Goal: Task Accomplishment & Management: Manage account settings

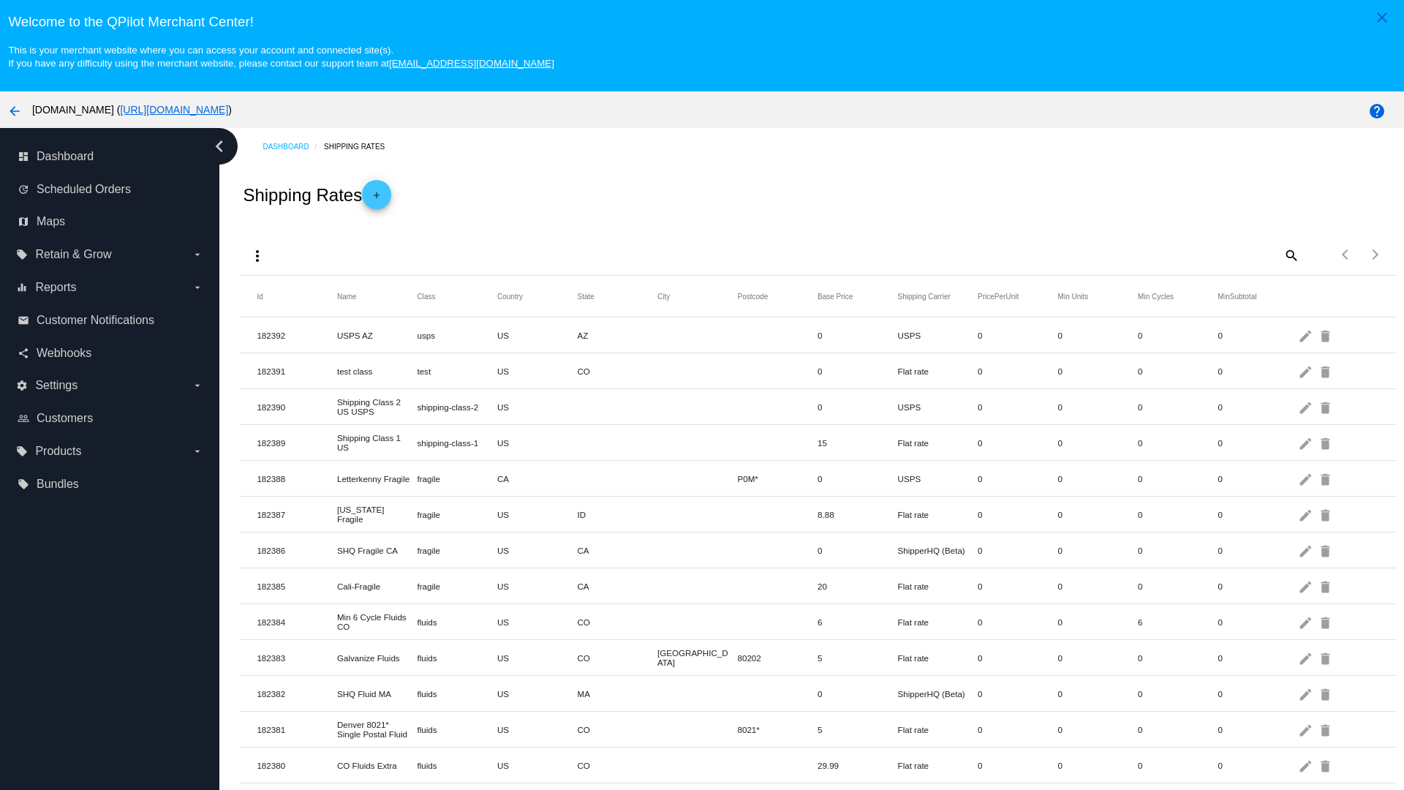
click at [381, 195] on mat-icon "add" at bounding box center [377, 199] width 18 height 18
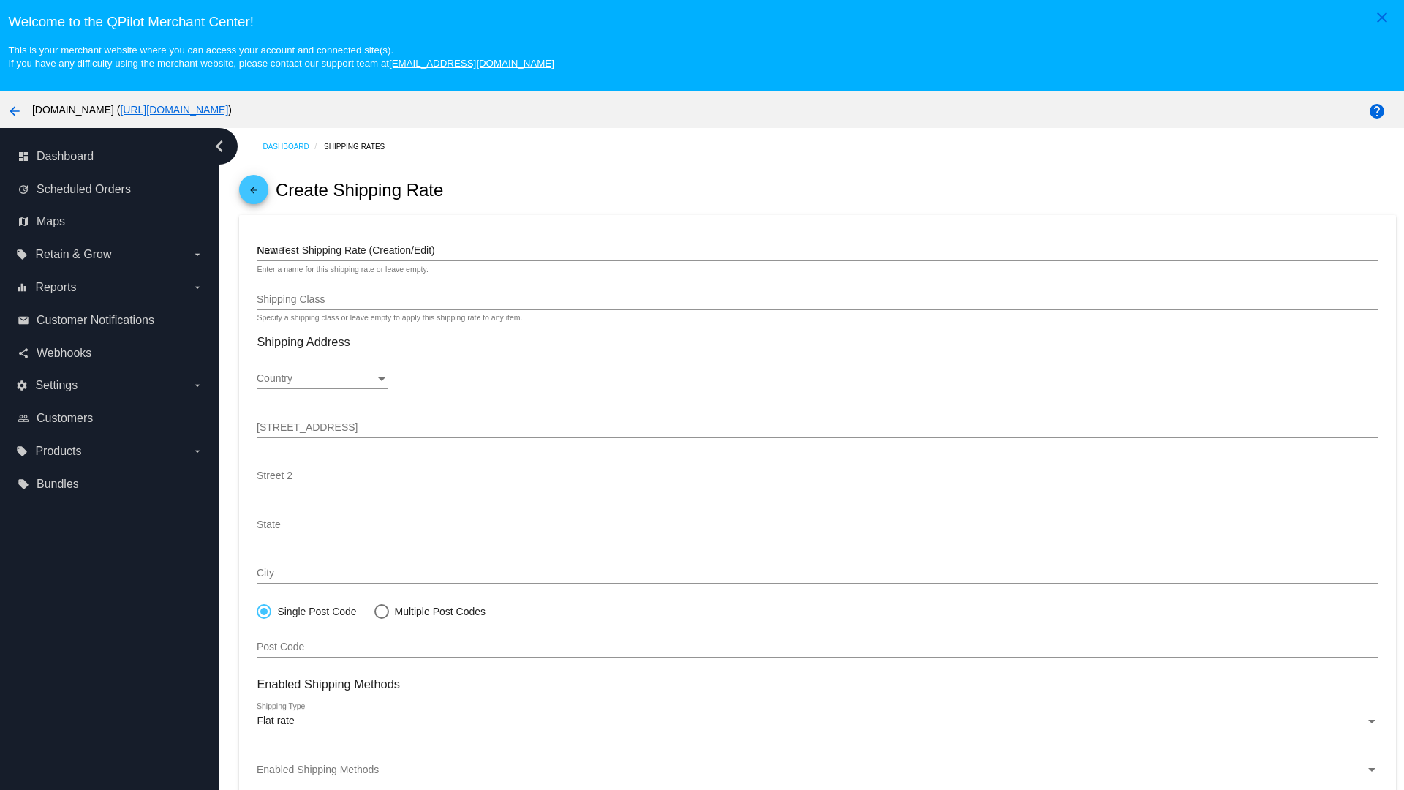
type input "New Test Shipping Rate (Creation/Edit)"
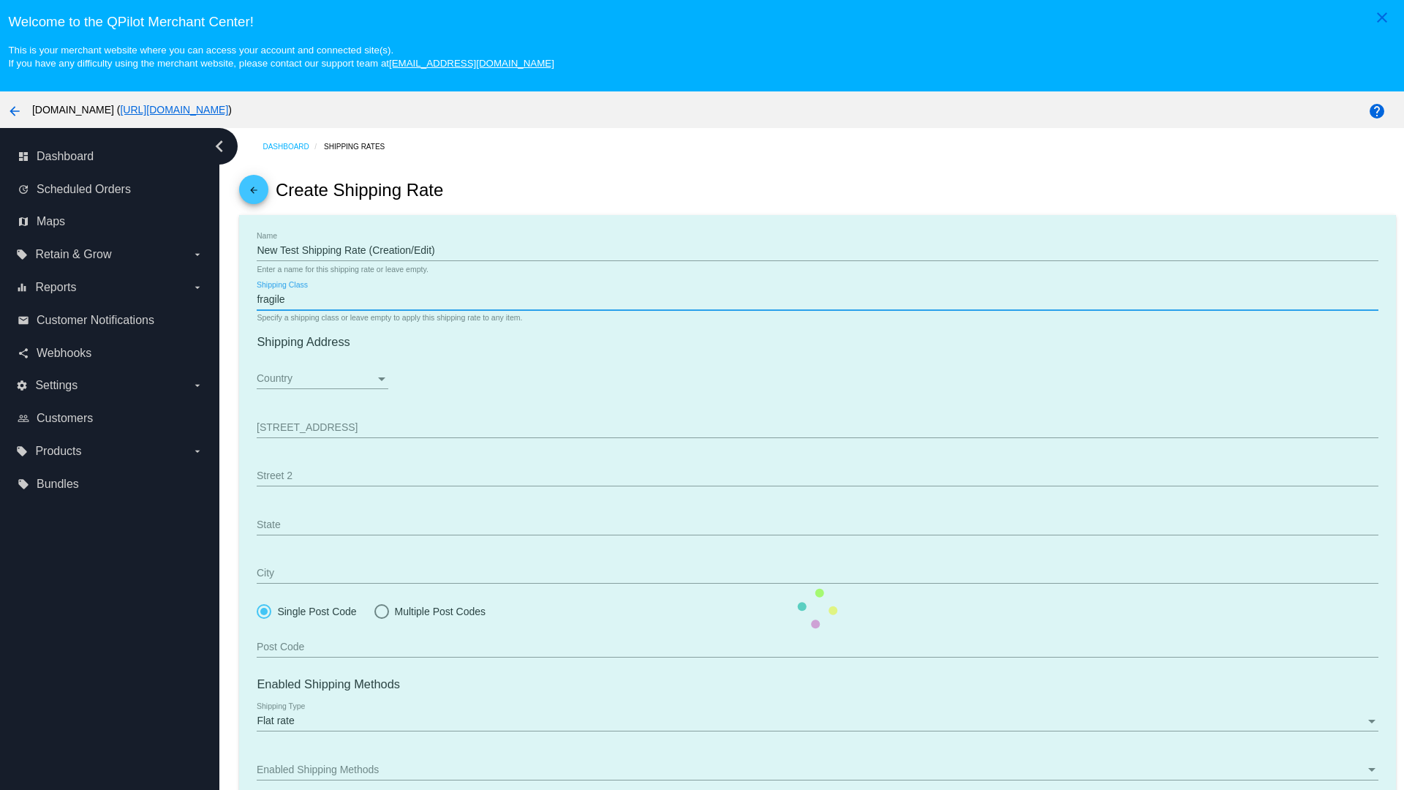
type input "fragile"
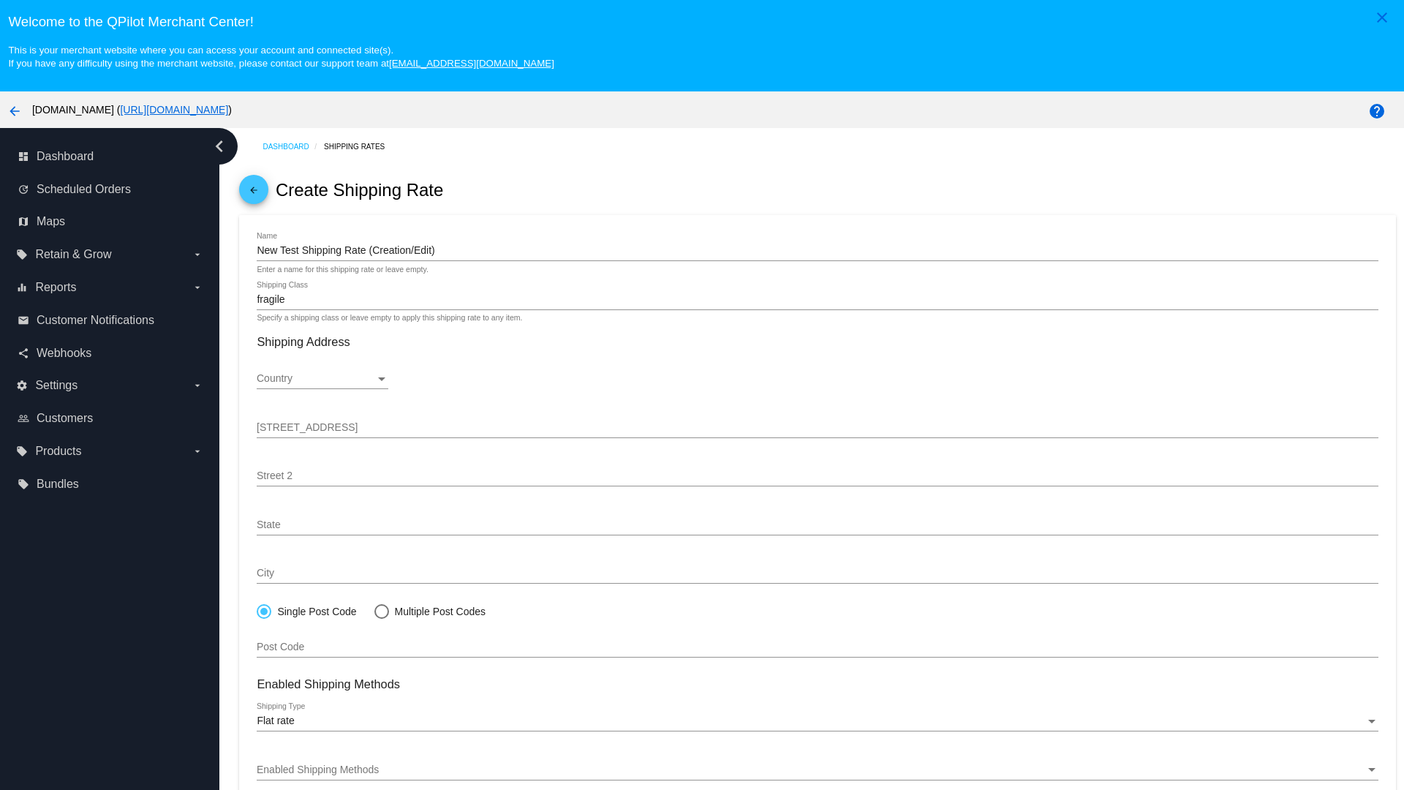
click at [322, 379] on div "Country" at bounding box center [316, 379] width 118 height 12
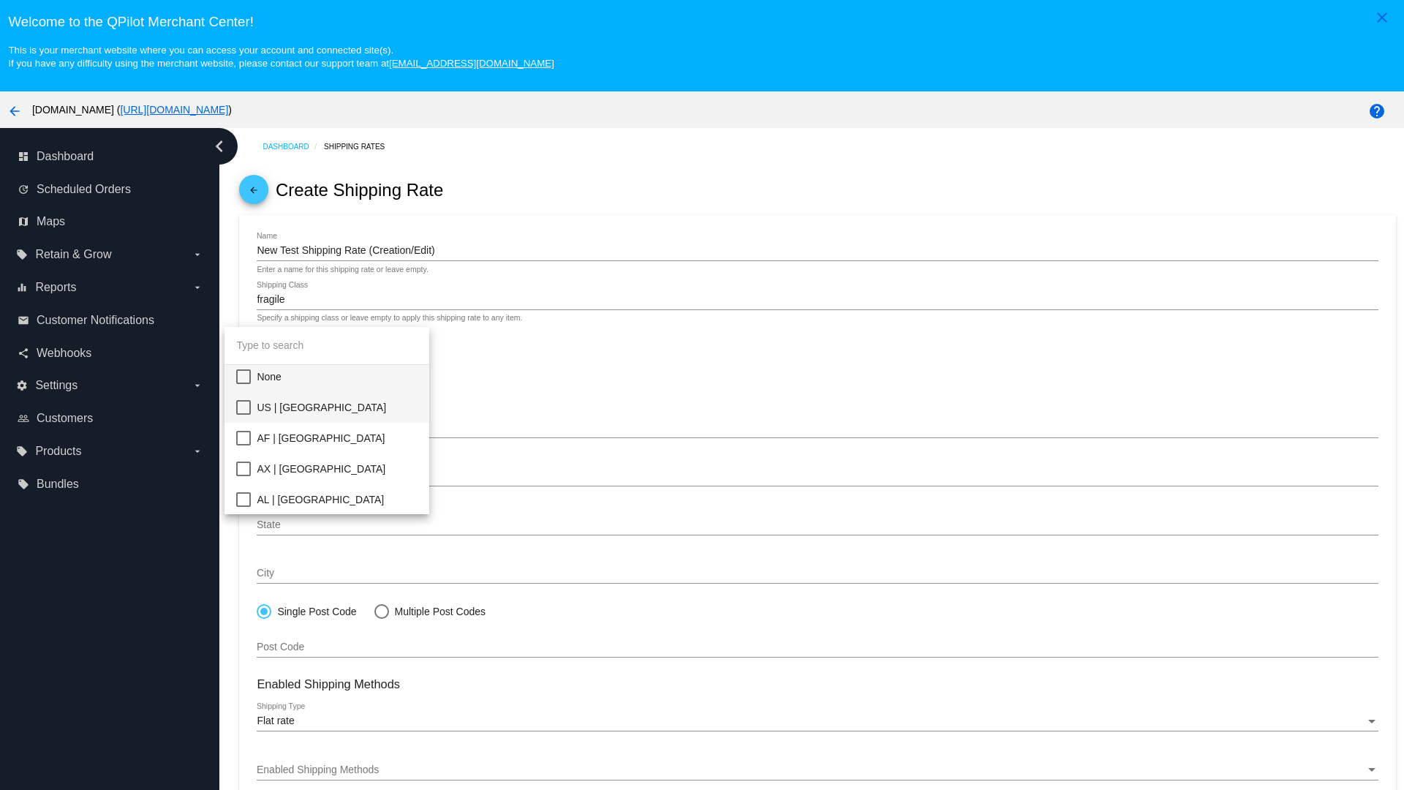
click at [360, 407] on span "US | [GEOGRAPHIC_DATA]" at bounding box center [337, 407] width 161 height 31
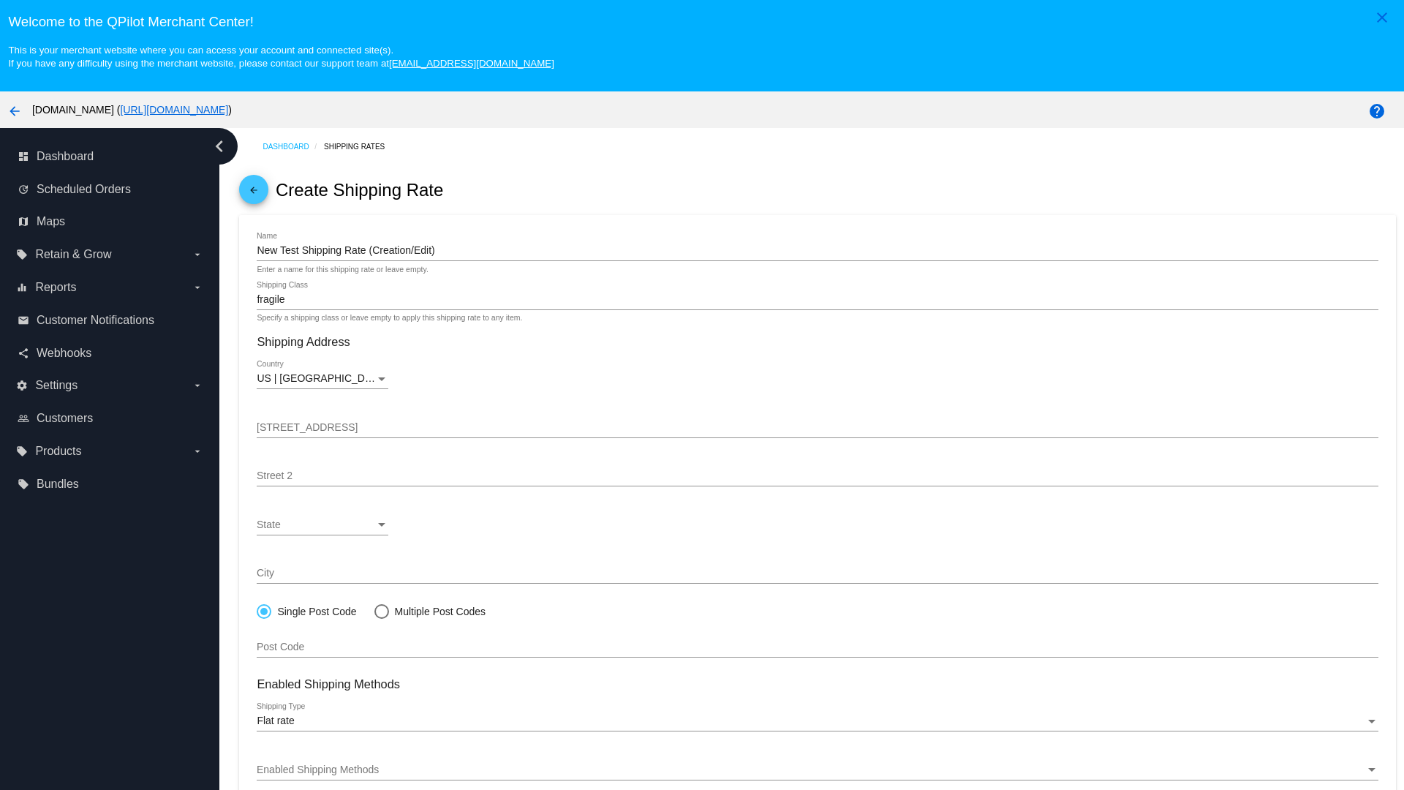
click at [322, 524] on div "State" at bounding box center [316, 525] width 118 height 12
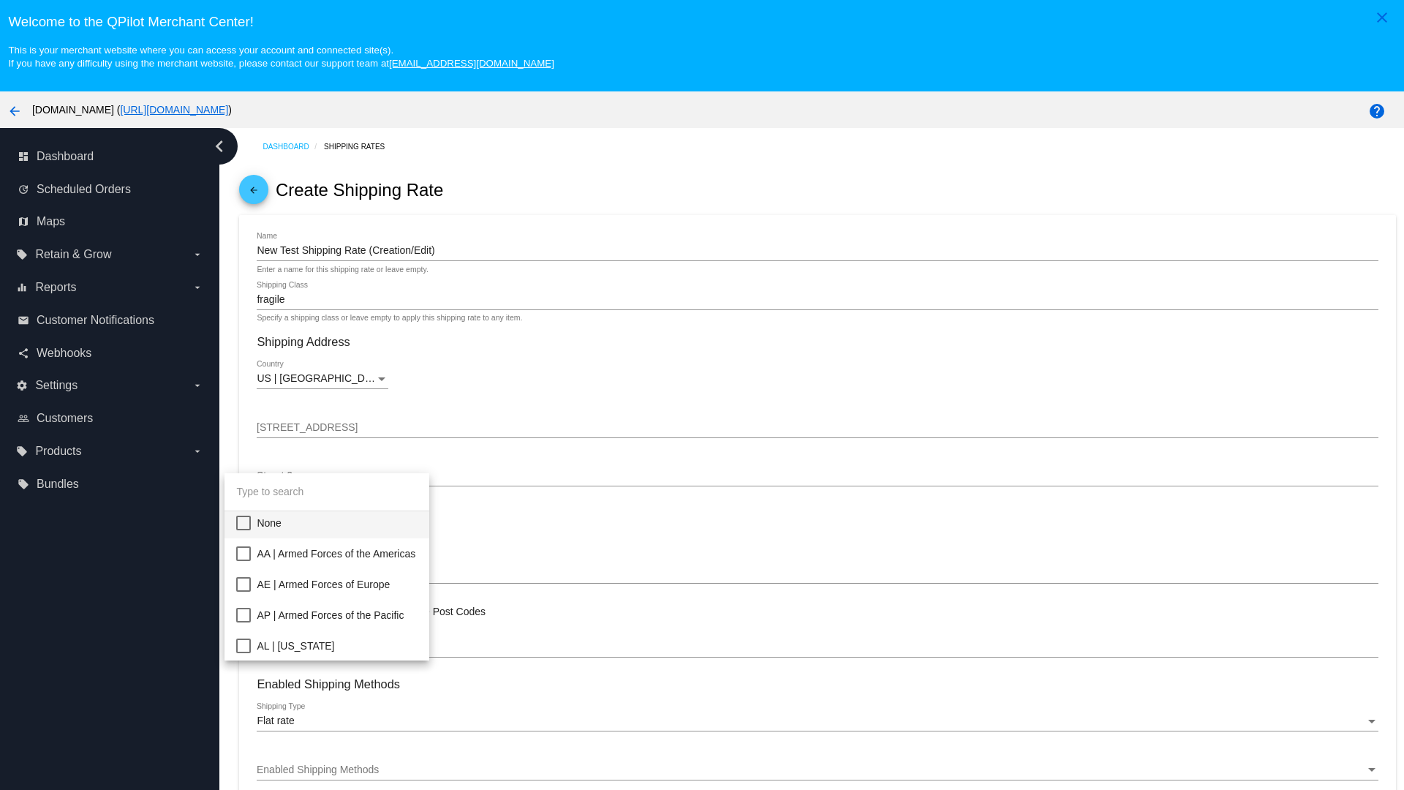
click at [360, 784] on span "CA | [US_STATE]" at bounding box center [337, 799] width 161 height 31
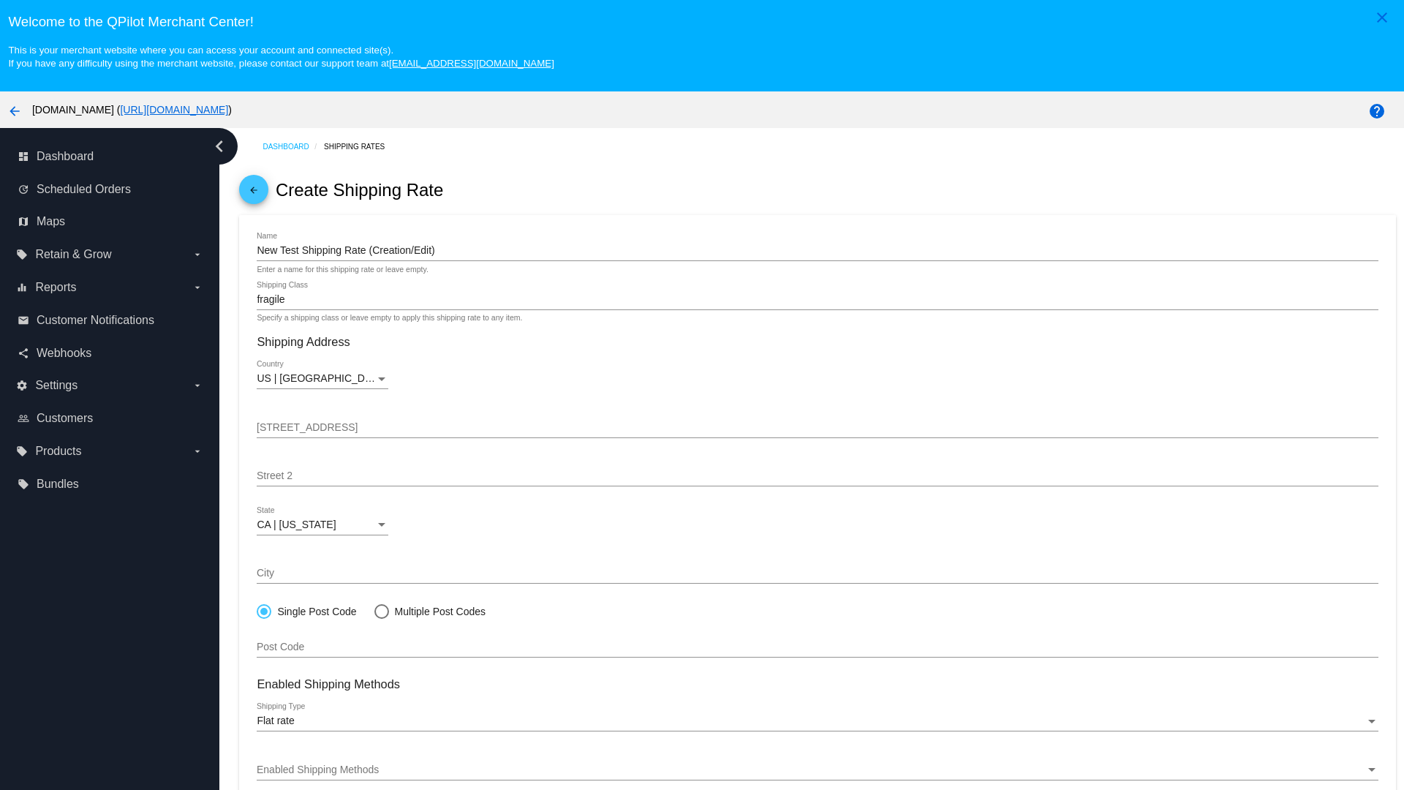
click at [817, 769] on div "Enabled Shipping Methods" at bounding box center [811, 770] width 1108 height 12
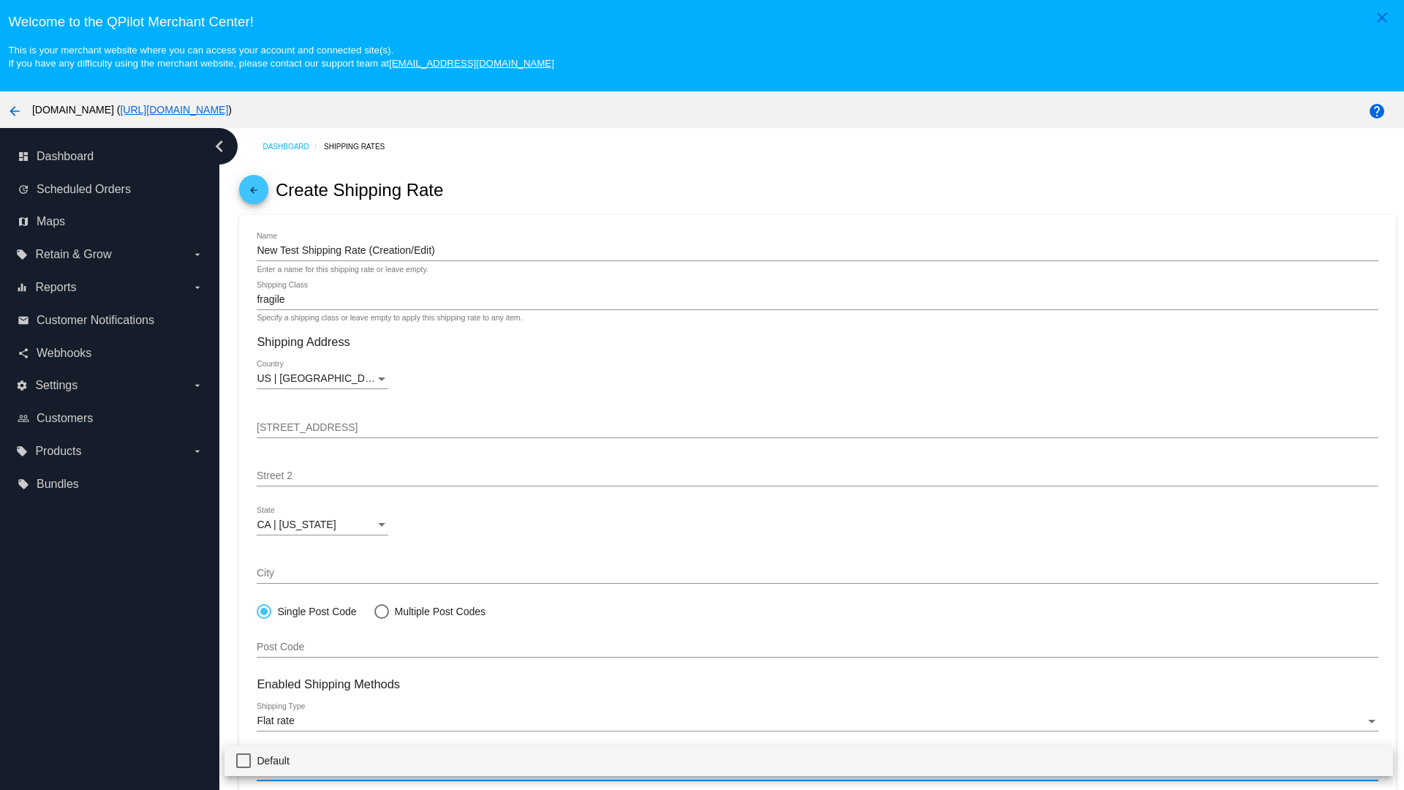
click at [809, 760] on span "Default" at bounding box center [819, 760] width 1124 height 31
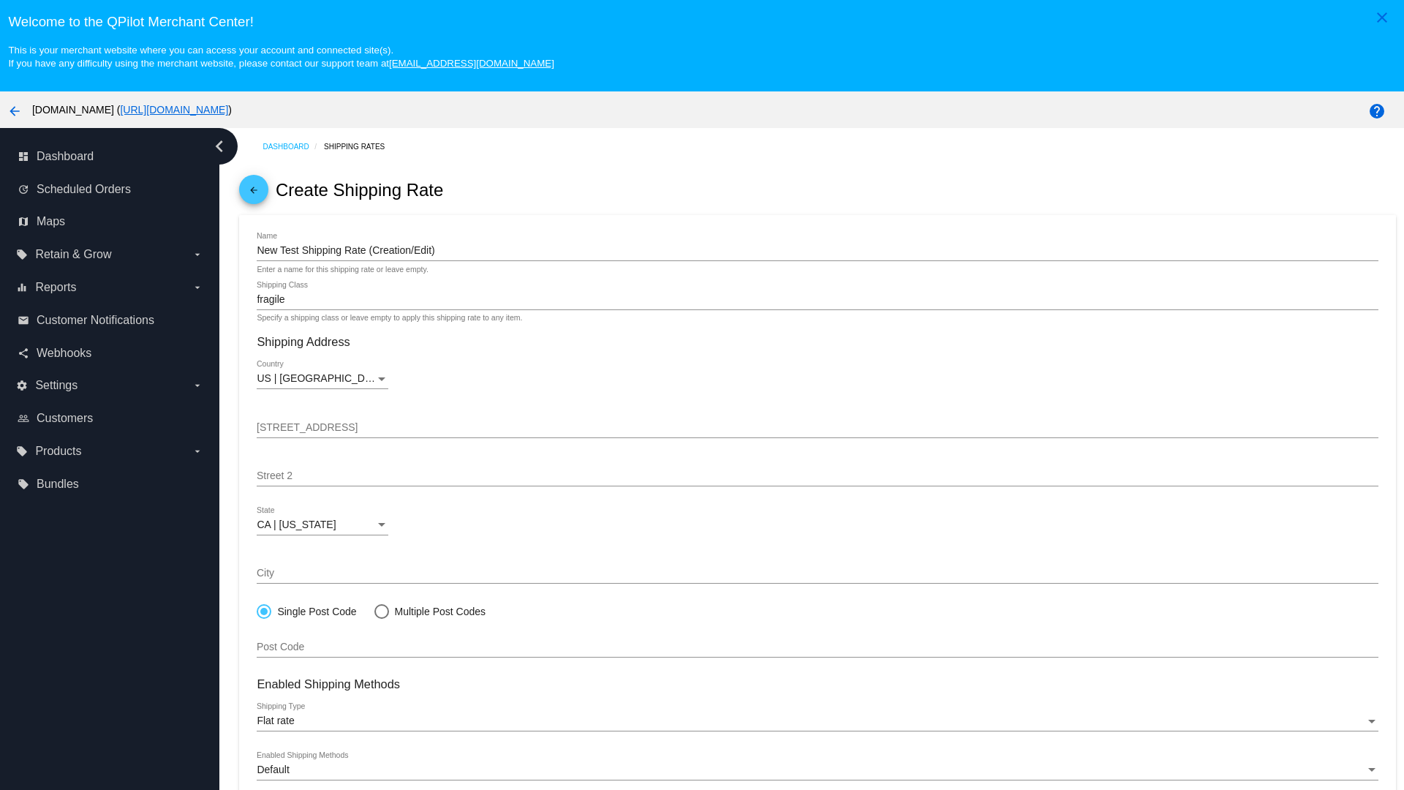
scroll to position [91, 0]
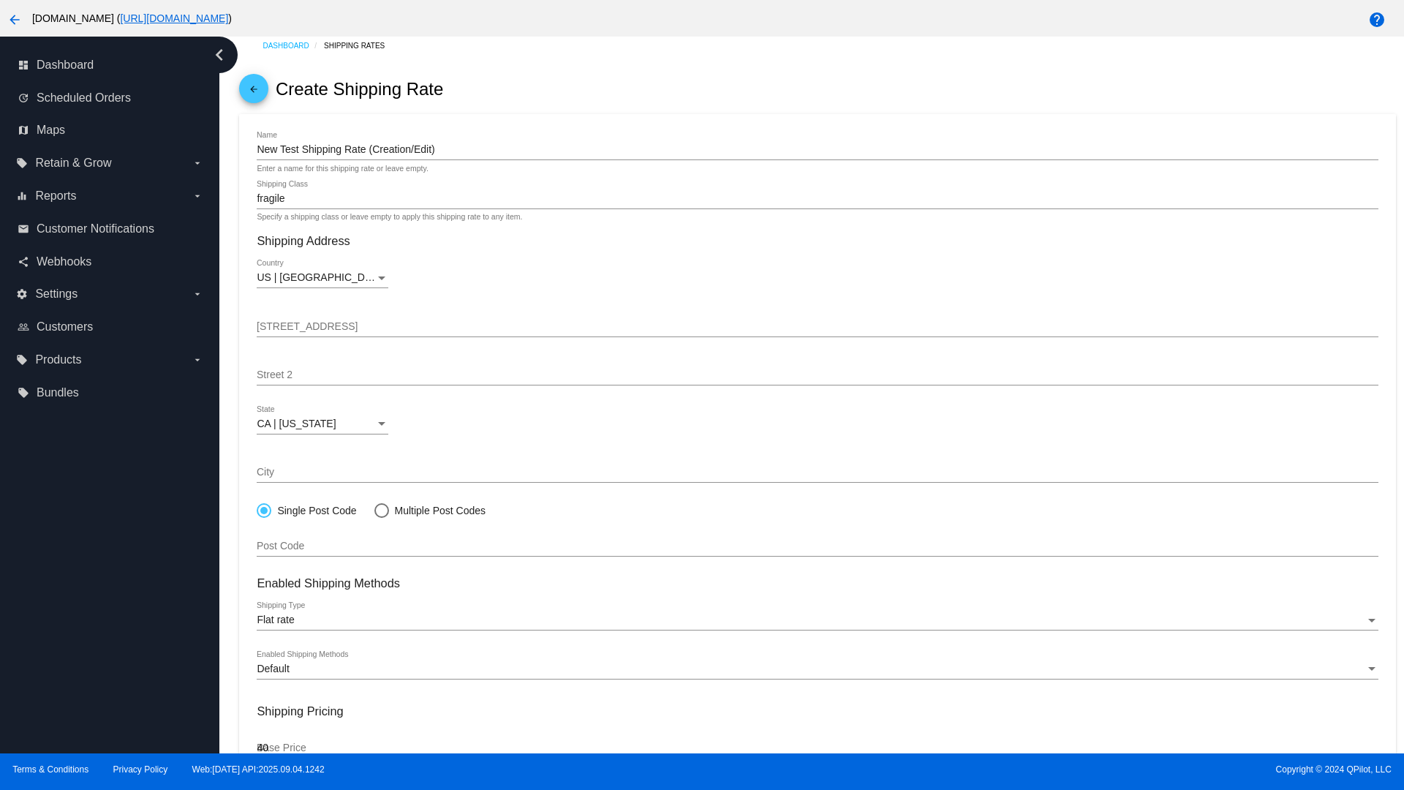
type input "40"
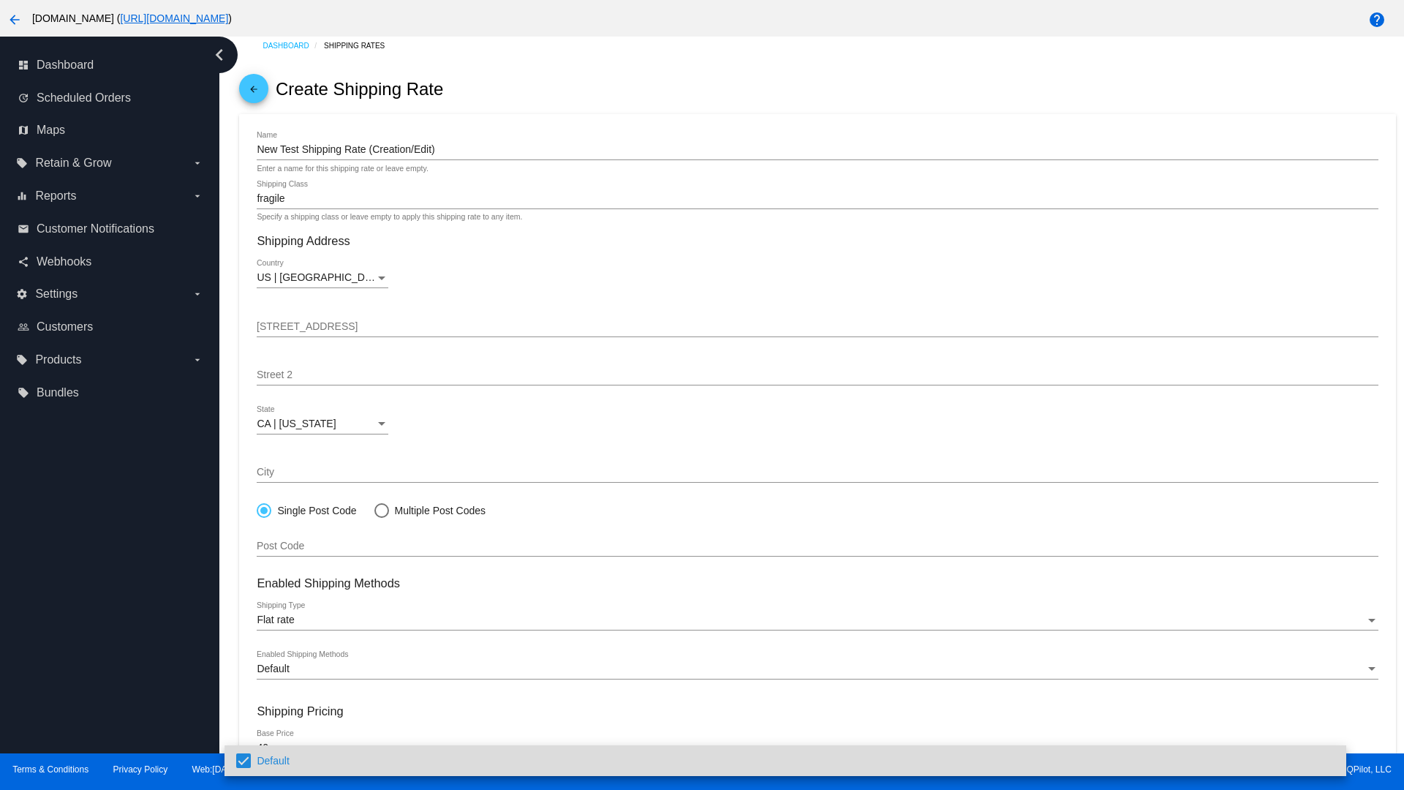
scroll to position [156, 0]
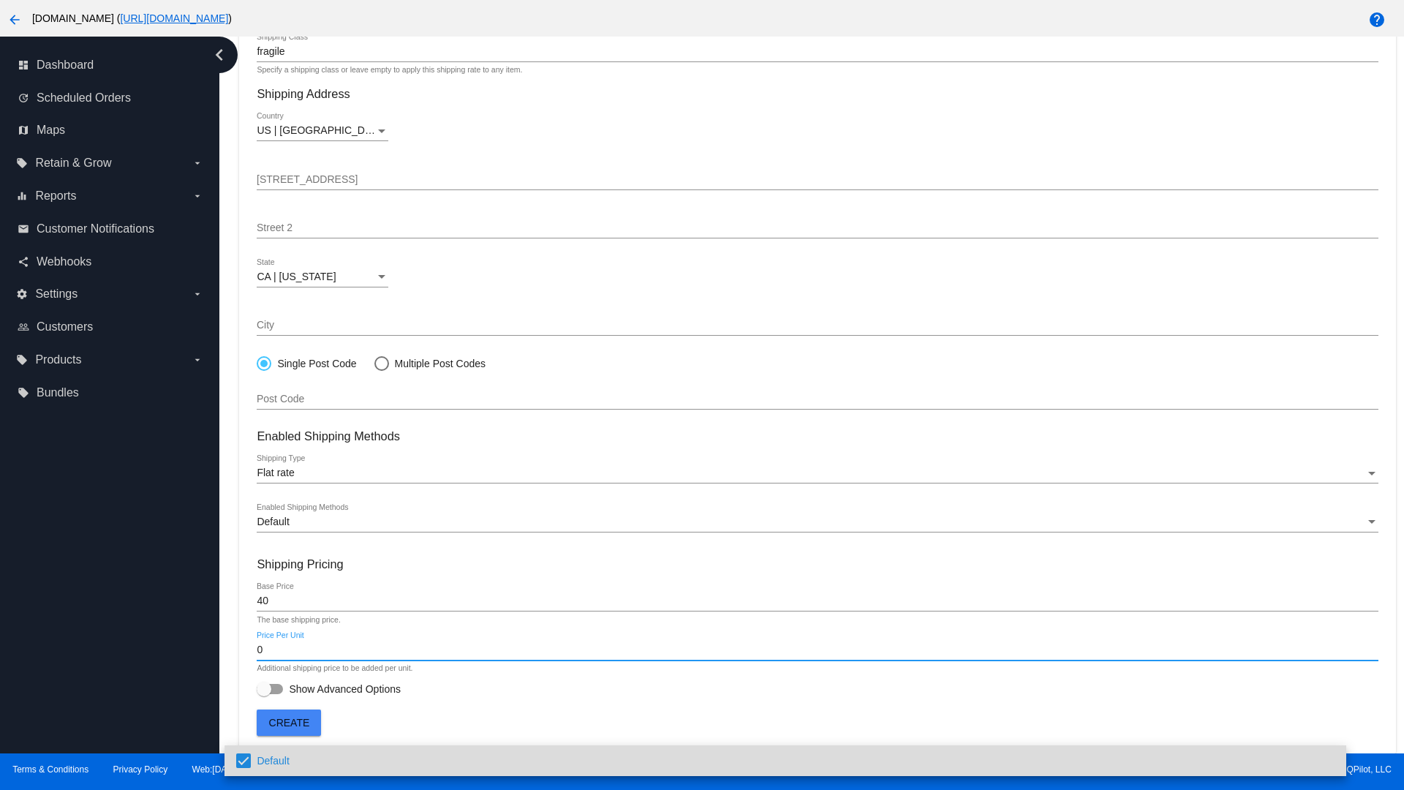
type input "0"
click at [328, 689] on span "Show Advanced Options" at bounding box center [345, 688] width 112 height 15
click at [264, 694] on input "Show Advanced Options" at bounding box center [263, 694] width 1 height 1
checkbox input "true"
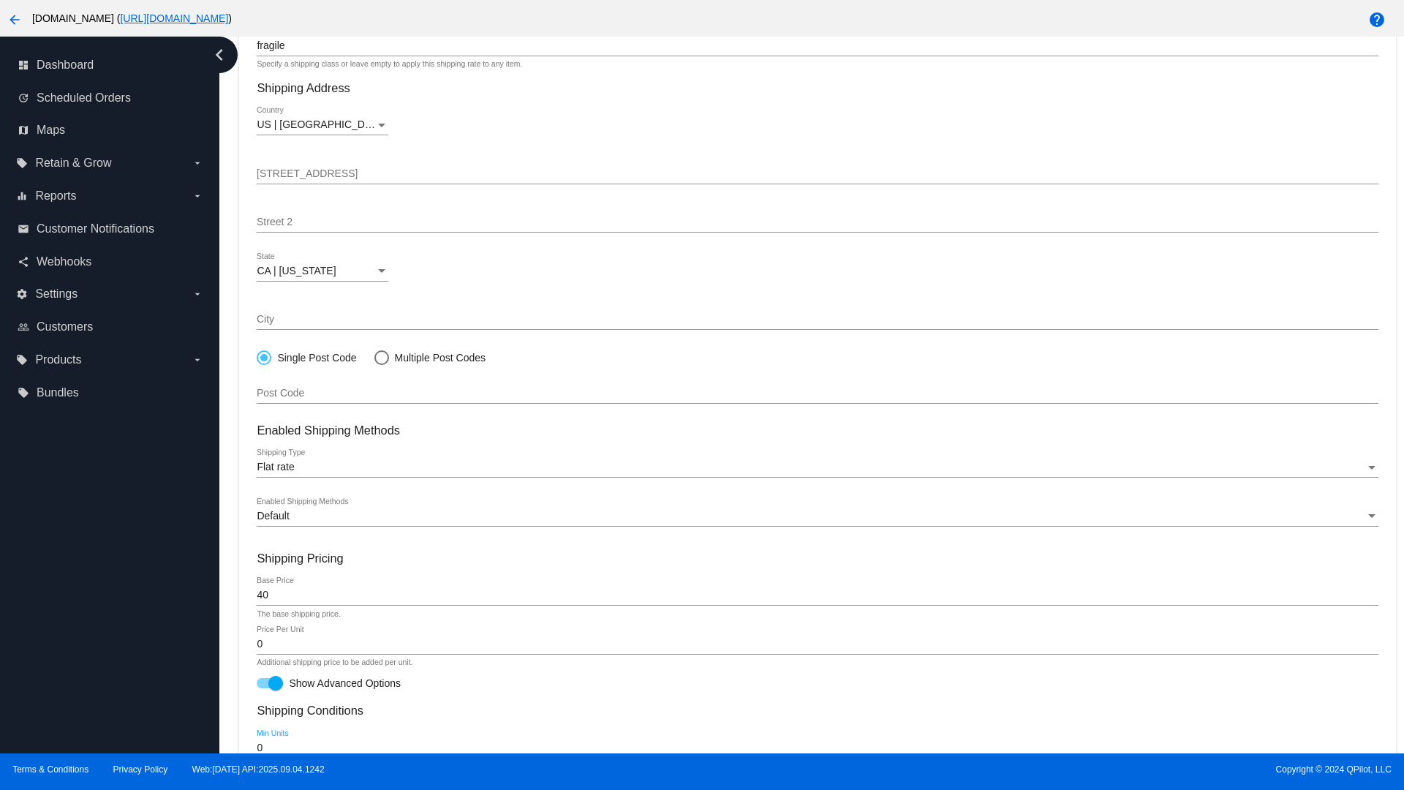
type input "0"
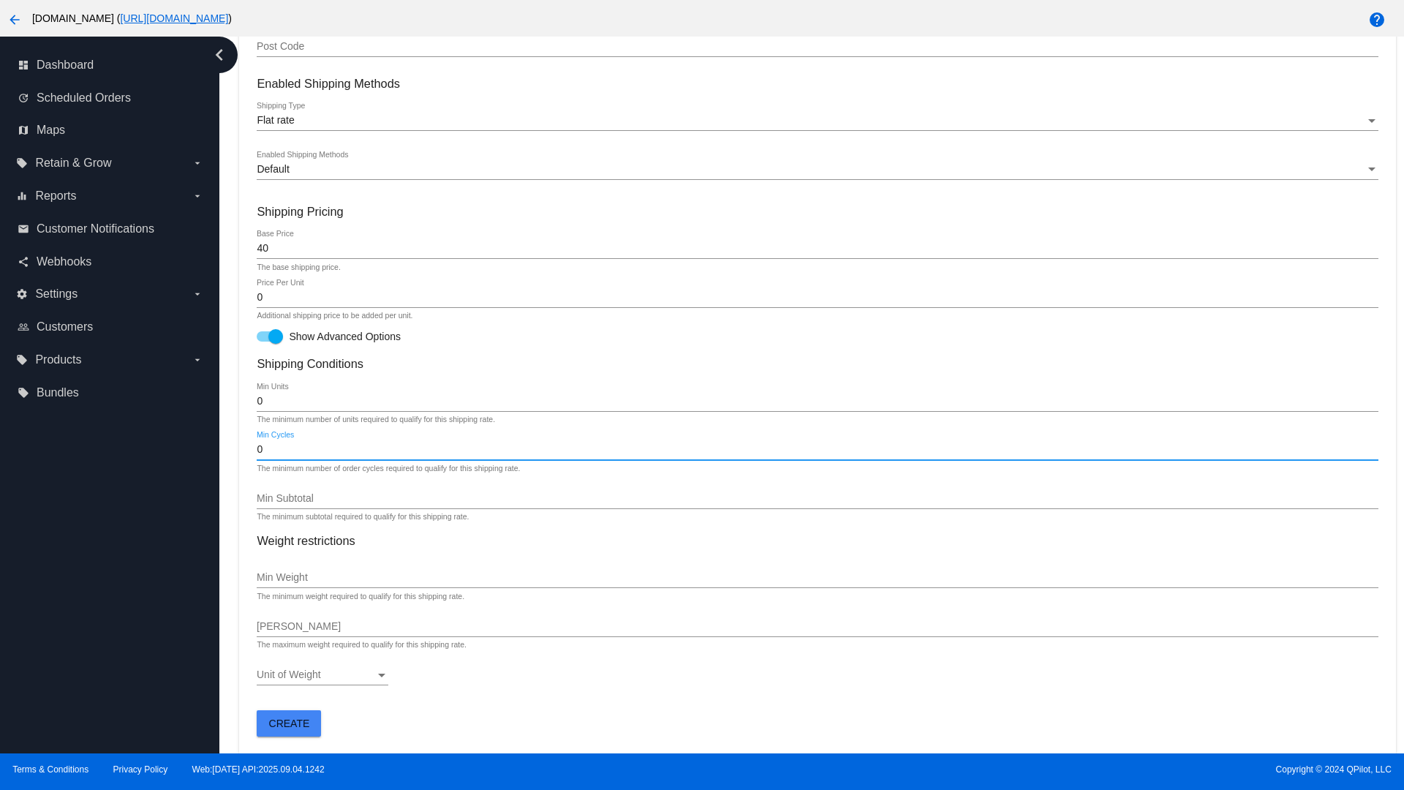
type input "0"
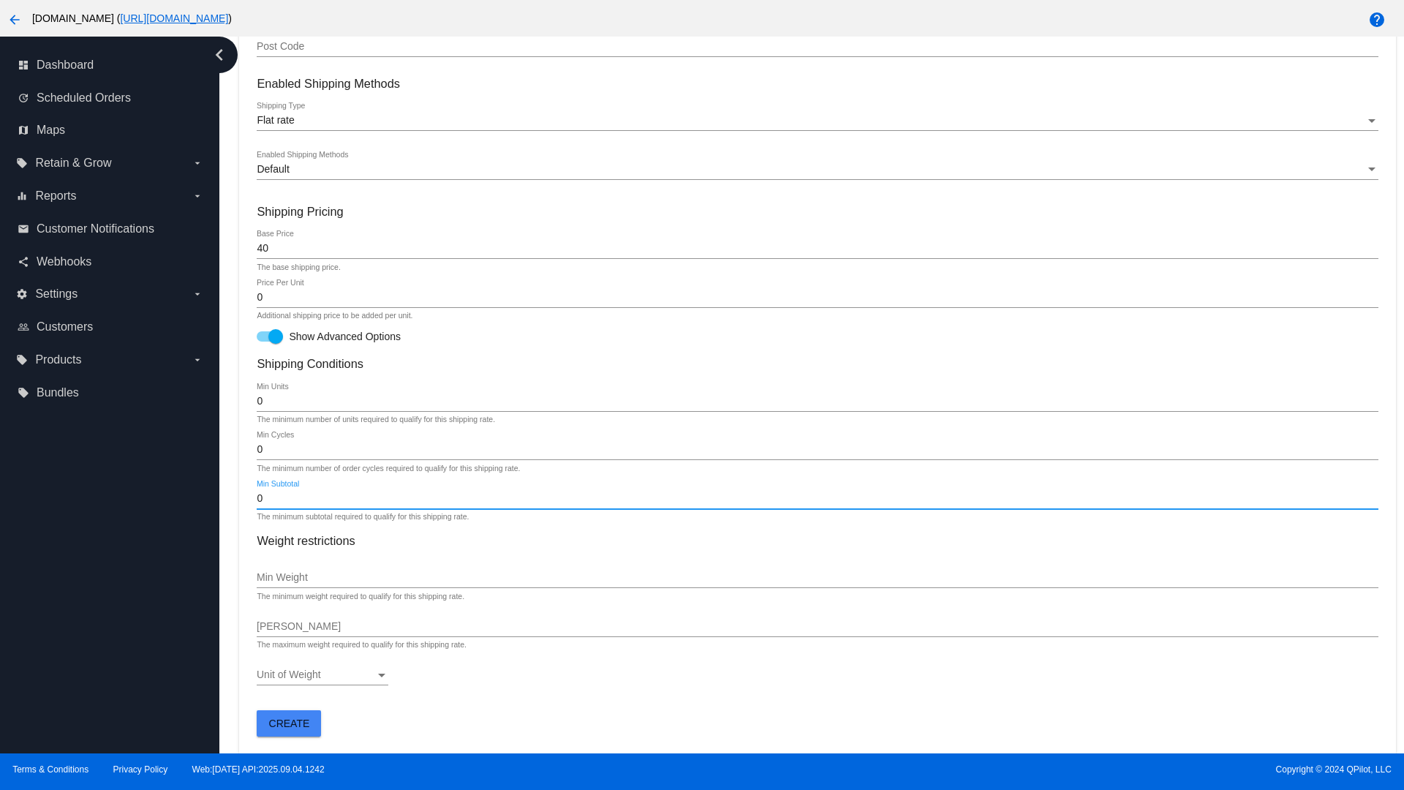
type input "0"
click at [289, 722] on span "Create" at bounding box center [289, 723] width 41 height 12
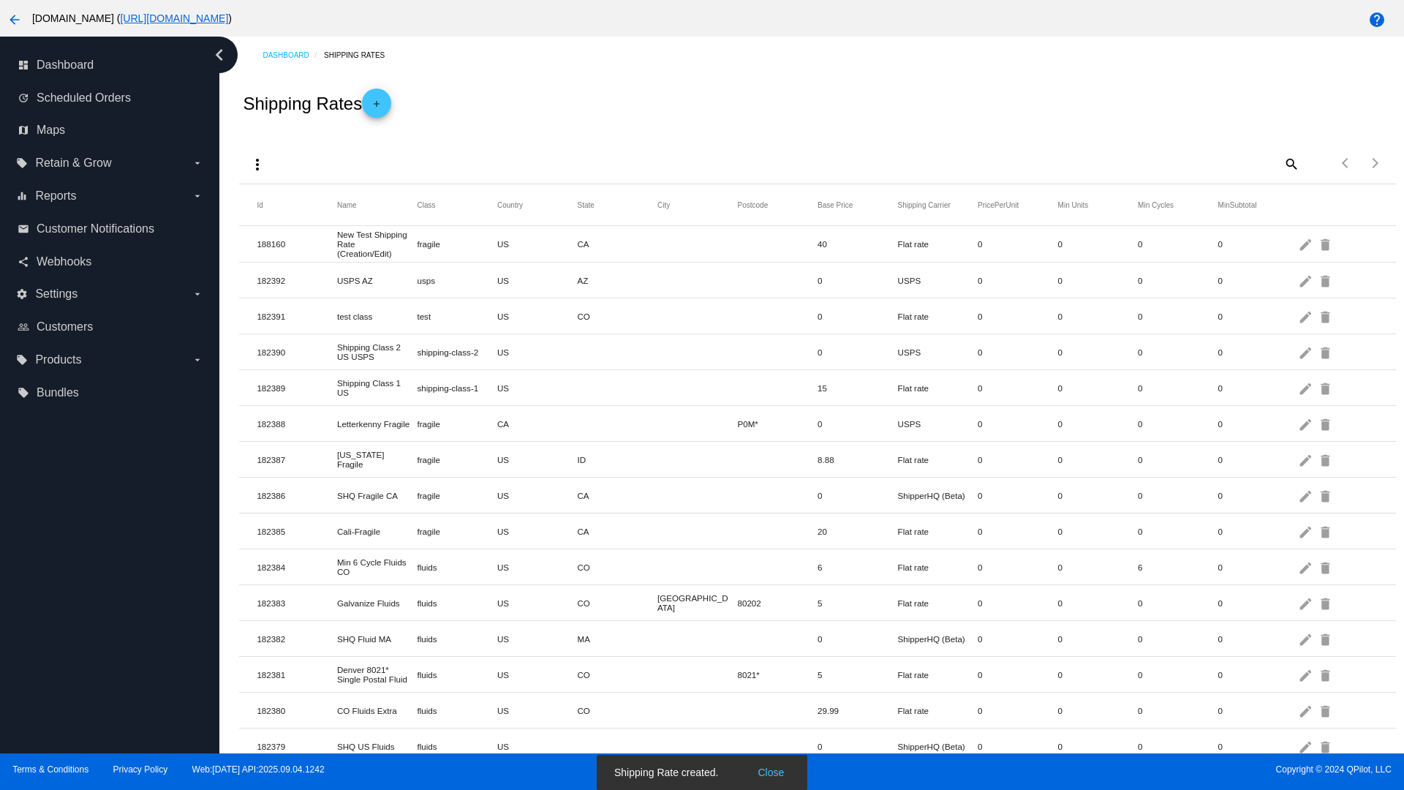
click at [1307, 243] on mat-icon "edit" at bounding box center [1307, 244] width 18 height 23
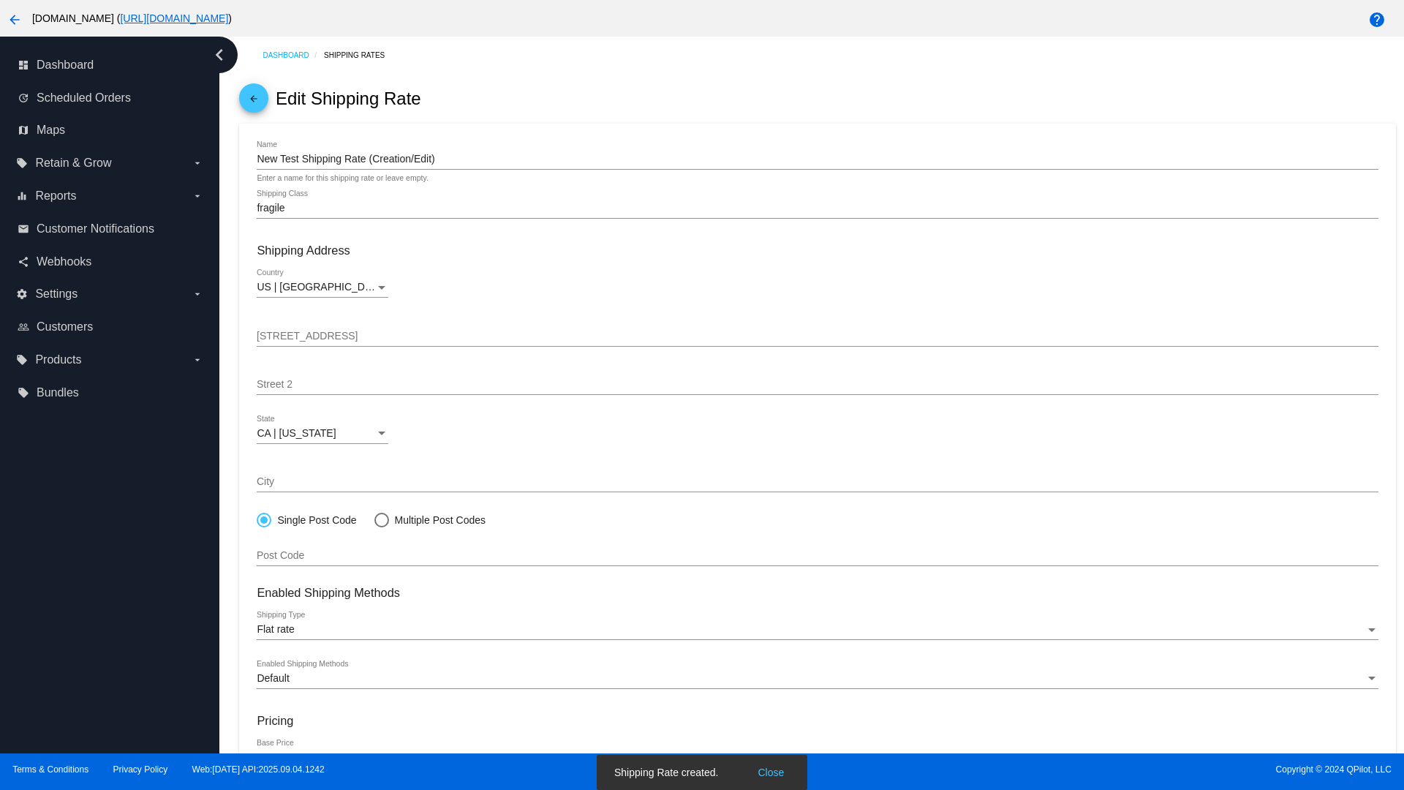
click at [381, 519] on div at bounding box center [381, 519] width 0 height 0
click at [374, 519] on input "Multiple Post Codes" at bounding box center [374, 519] width 1 height 1
radio input "true"
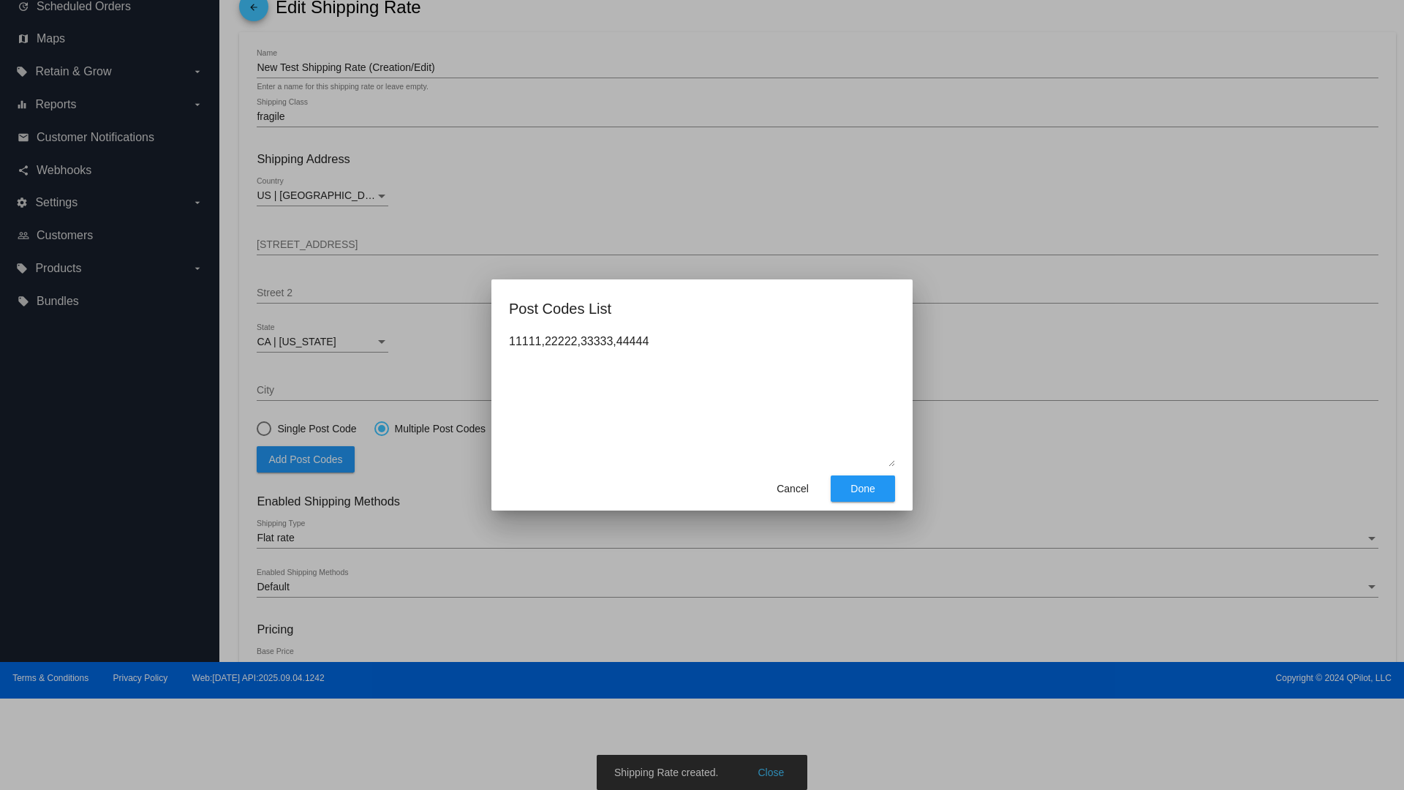
type textarea "11111,22222,33333,44444"
click at [863, 488] on span "Done" at bounding box center [862, 489] width 24 height 12
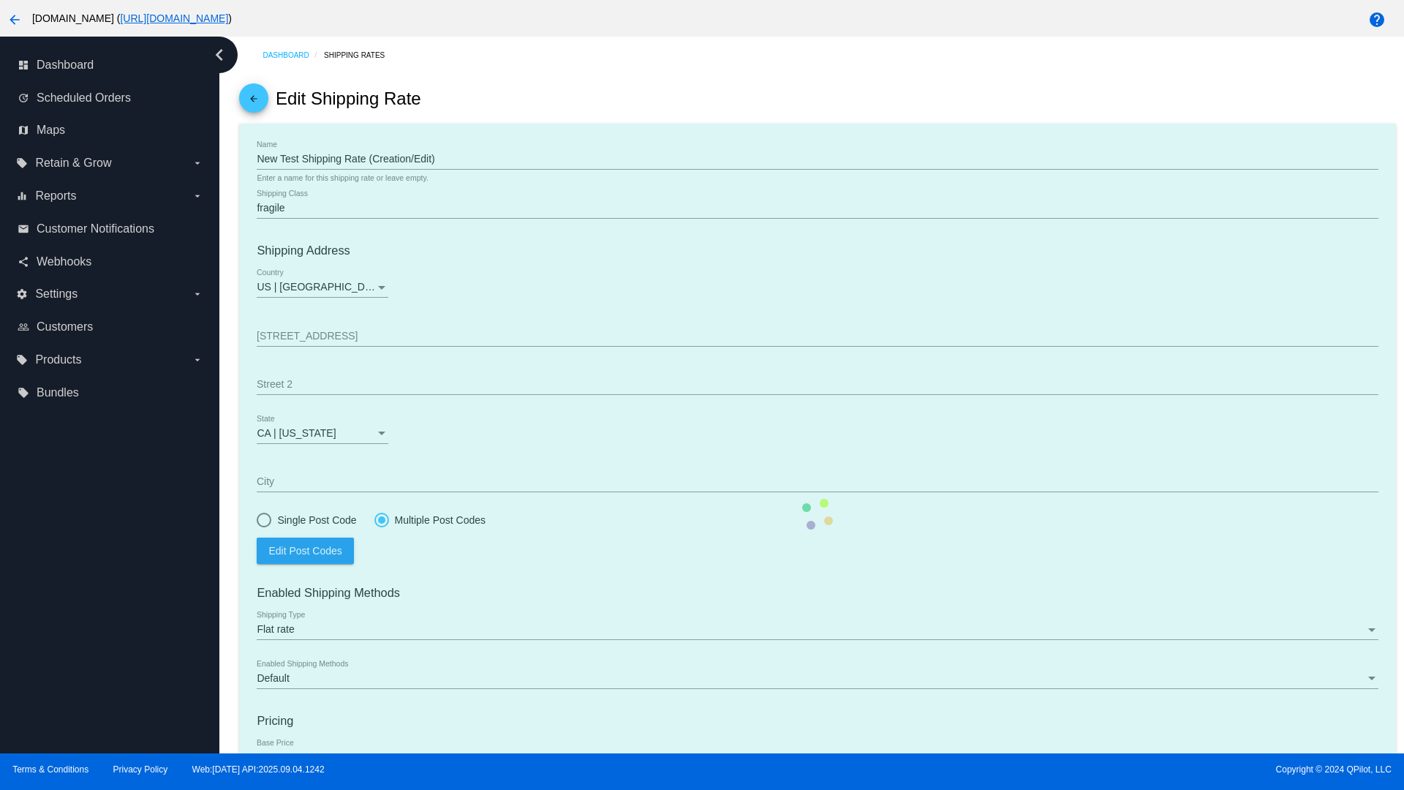
scroll to position [151, 0]
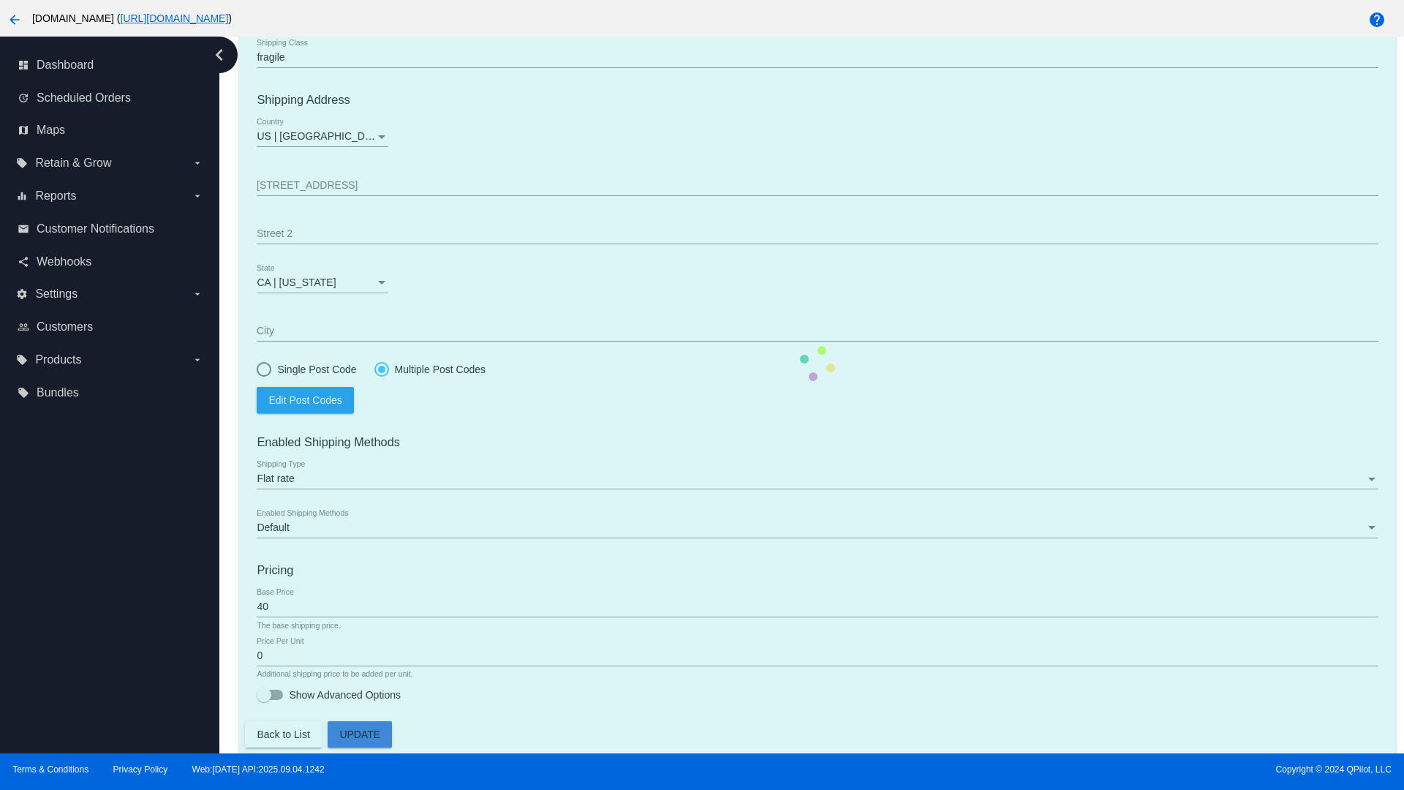
click at [381, 369] on div at bounding box center [381, 369] width 7 height 7
click at [374, 369] on input "Multiple Post Codes" at bounding box center [374, 369] width 1 height 1
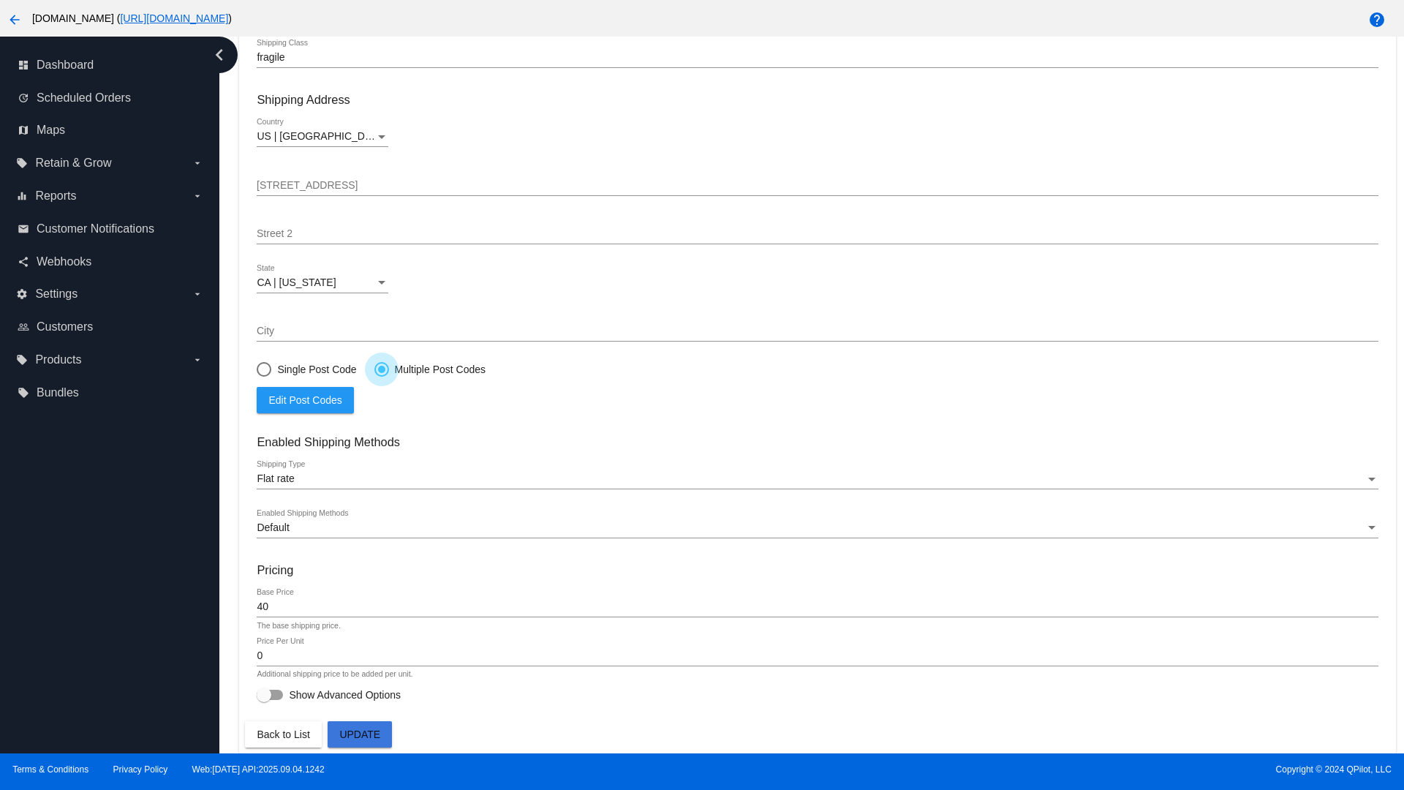
click at [305, 399] on span "Edit Post Codes" at bounding box center [304, 400] width 73 height 12
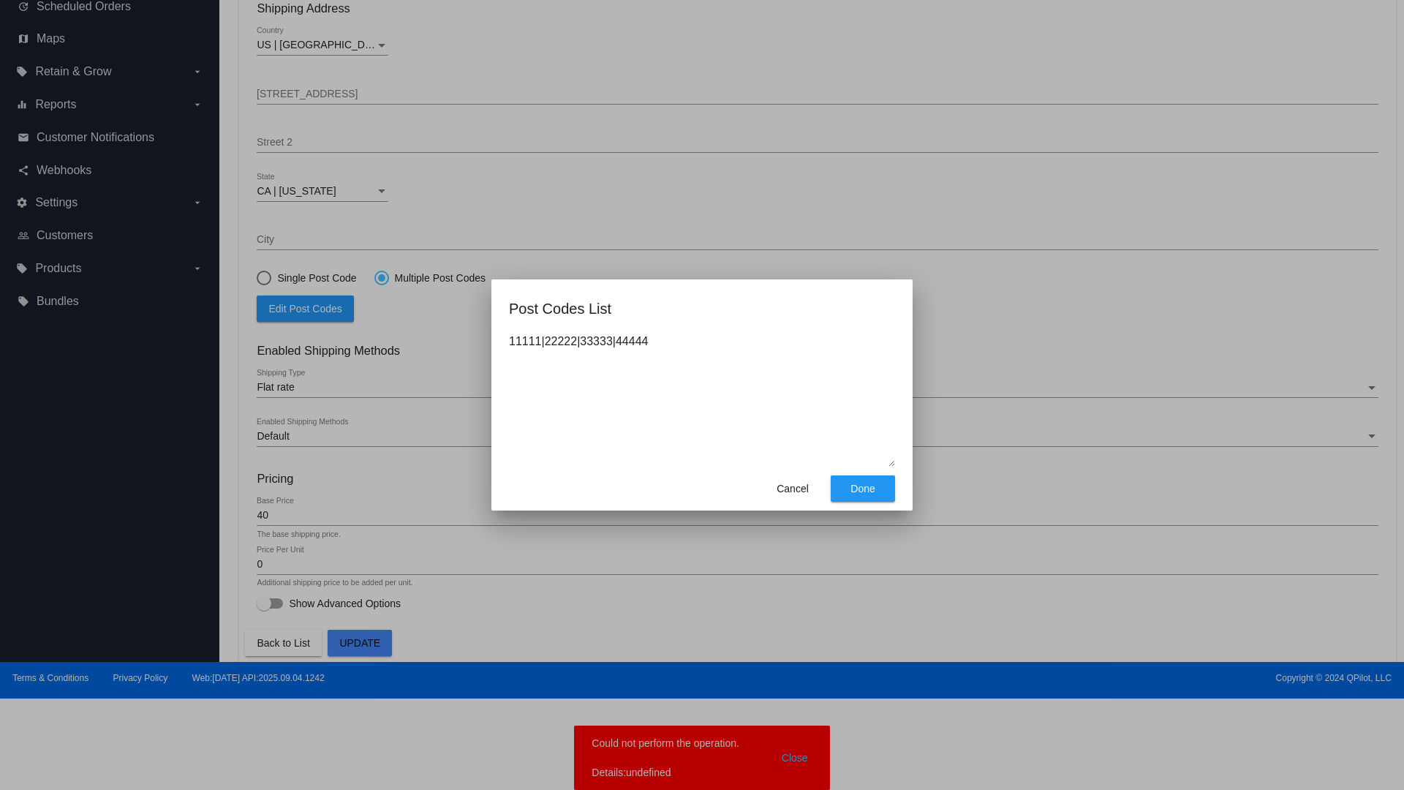
type textarea "11111|22222|33333|44444"
click at [863, 488] on span "Done" at bounding box center [862, 489] width 24 height 12
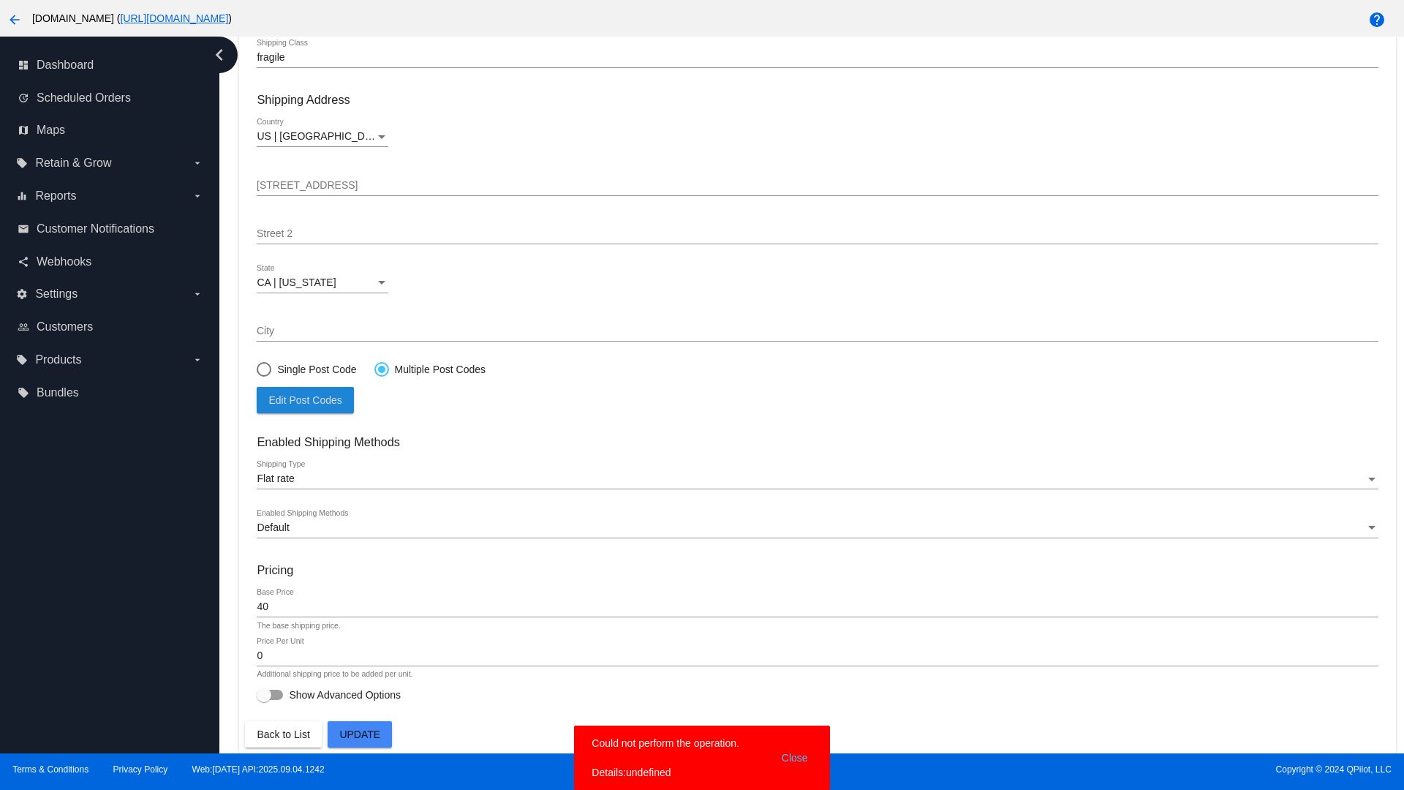
click at [360, 734] on span "Update" at bounding box center [359, 734] width 41 height 12
